Goal: Obtain resource: Download file/media

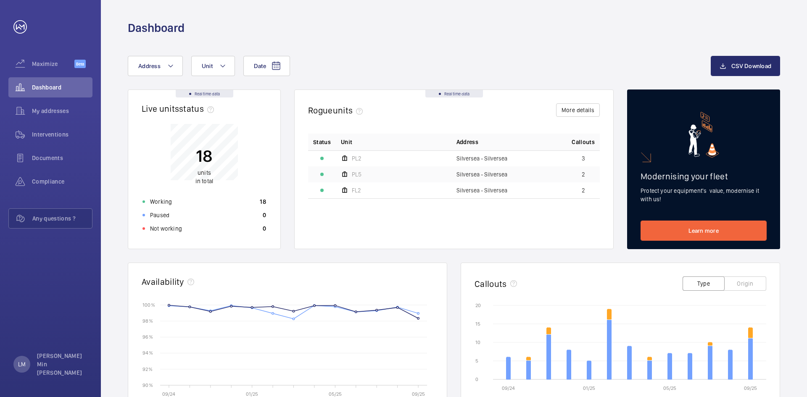
click at [524, 44] on div "Date Address Unit CSV Download Real time data Live units status﻿ 18 units in to…" at bounding box center [454, 326] width 706 height 580
click at [69, 139] on div "Interventions" at bounding box center [50, 134] width 84 height 20
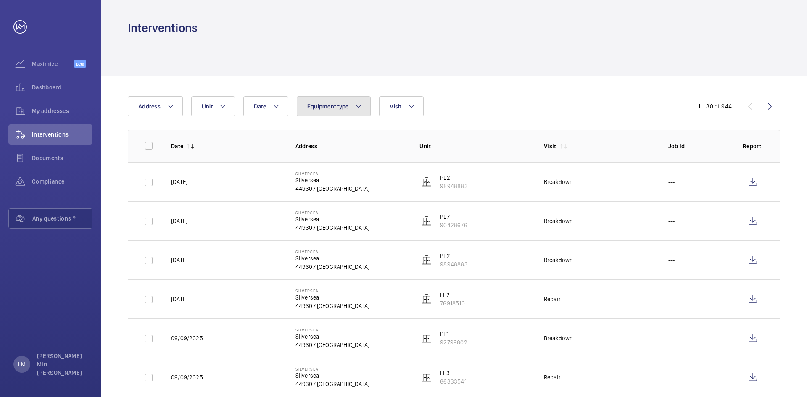
click at [332, 110] on button "Equipment type" at bounding box center [334, 106] width 74 height 20
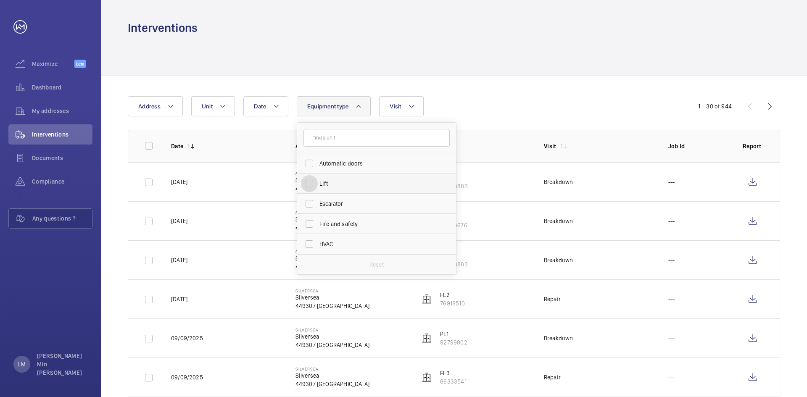
click at [308, 185] on input "Lift" at bounding box center [309, 183] width 17 height 17
checkbox input "true"
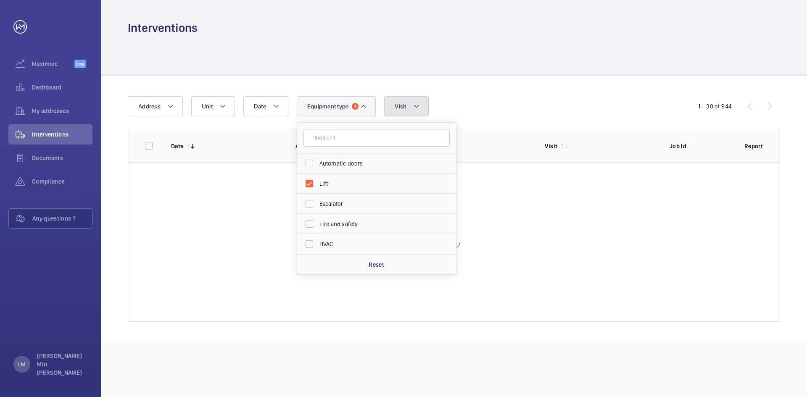
click at [421, 105] on button "Visit" at bounding box center [406, 106] width 44 height 20
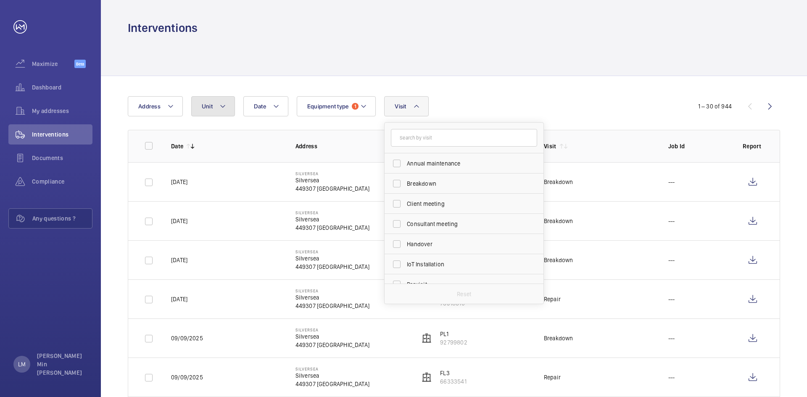
click at [225, 106] on mat-icon at bounding box center [223, 106] width 7 height 10
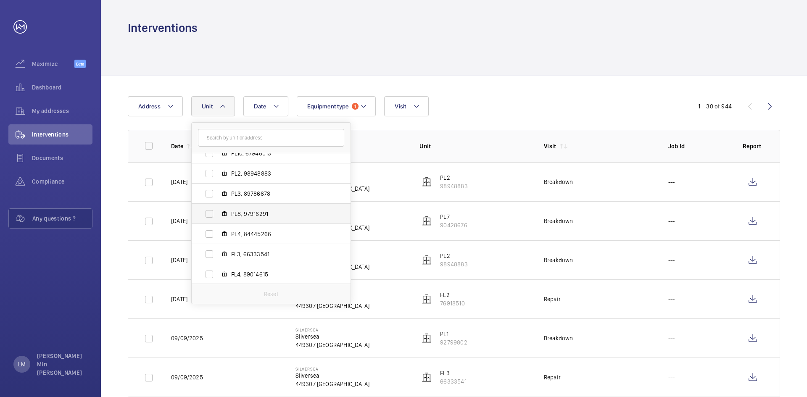
scroll to position [253, 0]
click at [208, 211] on input "PL8, 97916291" at bounding box center [209, 213] width 17 height 17
checkbox input "true"
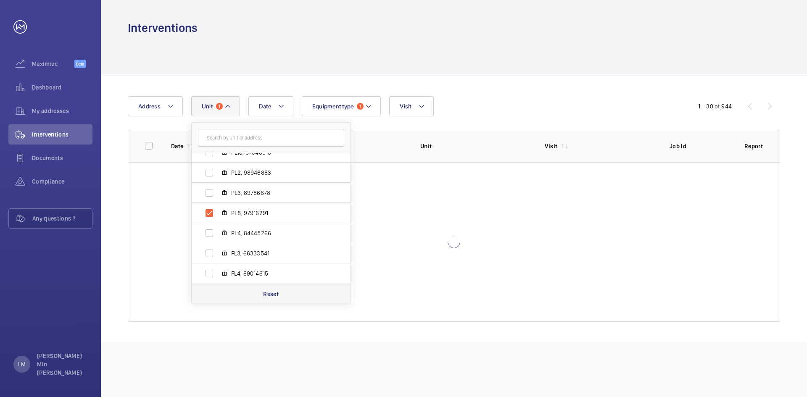
click at [267, 296] on p "Reset" at bounding box center [271, 294] width 16 height 8
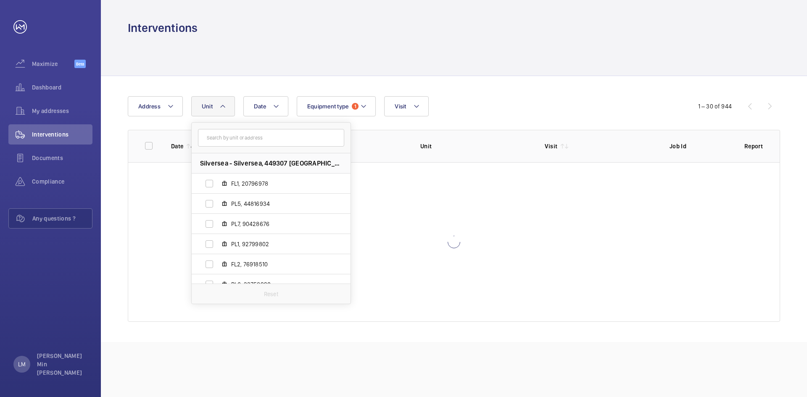
click at [506, 97] on div "Date Address Unit [GEOGRAPHIC_DATA] PL5, 44816934 PL7, 90428676 PL1, 92799802 F…" at bounding box center [404, 106] width 552 height 20
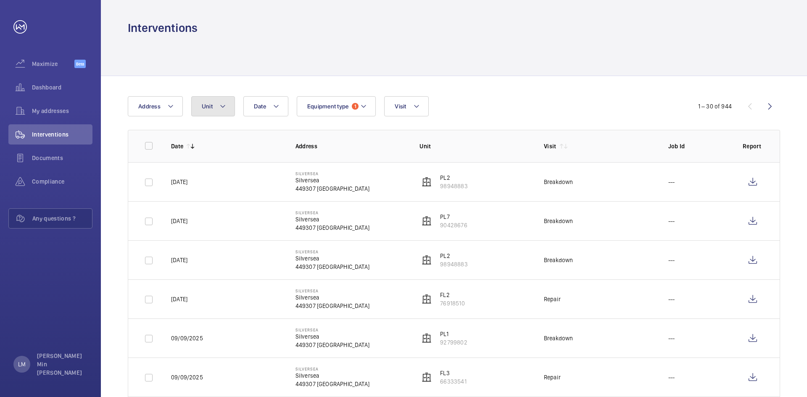
click at [215, 111] on button "Unit" at bounding box center [213, 106] width 44 height 20
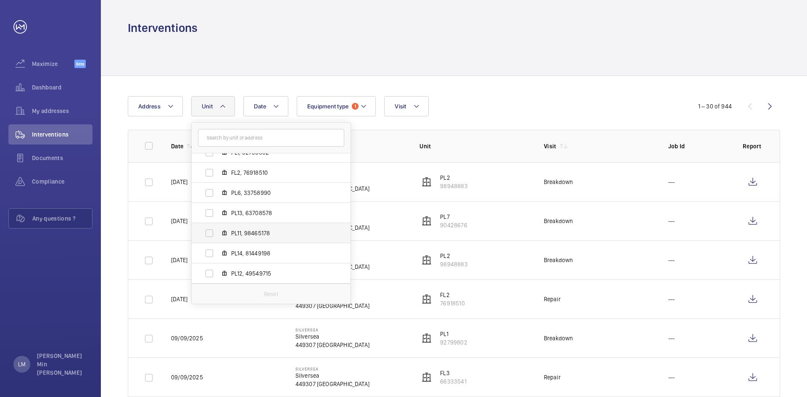
scroll to position [253, 0]
click at [241, 212] on span "PL8, 97916291" at bounding box center [280, 213] width 98 height 8
click at [214, 213] on input "PL8, 97916291" at bounding box center [209, 213] width 17 height 17
checkbox input "true"
click at [550, 104] on div "Date Address Unit [GEOGRAPHIC_DATA], 20796978 PL5, 44816934 PL7, 90428676 PL1, …" at bounding box center [404, 106] width 552 height 20
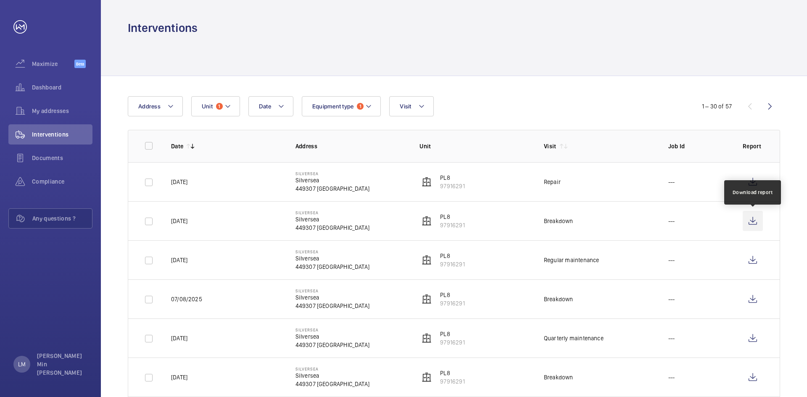
click at [754, 217] on wm-front-icon-button at bounding box center [753, 221] width 20 height 20
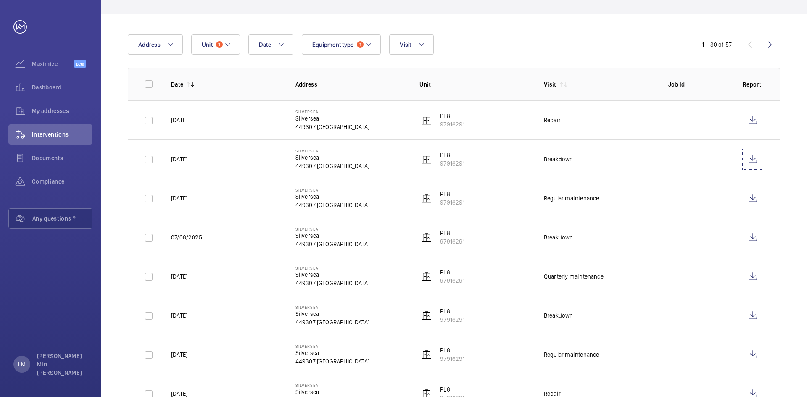
scroll to position [84, 0]
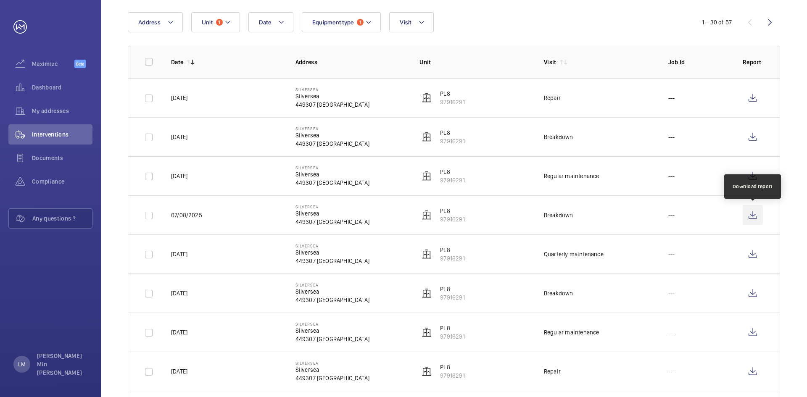
click at [755, 213] on wm-front-icon-button at bounding box center [753, 215] width 20 height 20
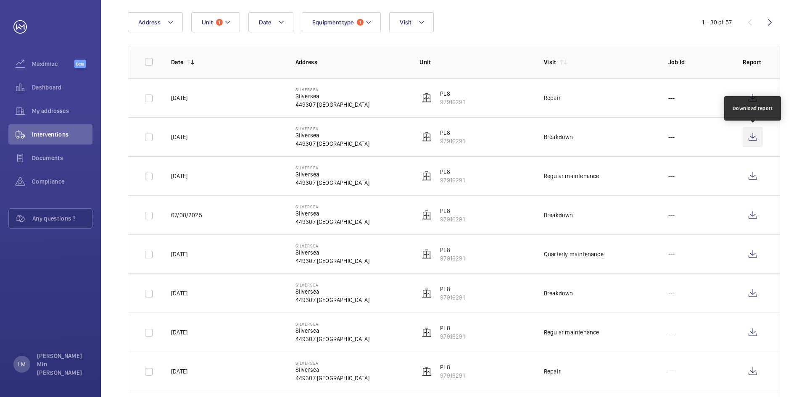
click at [748, 135] on wm-front-icon-button at bounding box center [753, 137] width 20 height 20
